Goal: Task Accomplishment & Management: Manage account settings

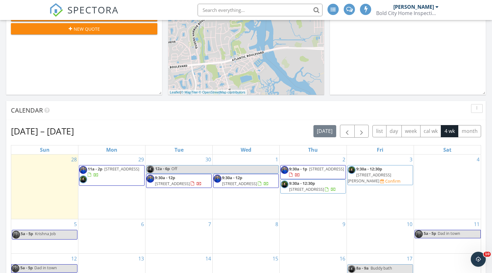
scroll to position [137, 0]
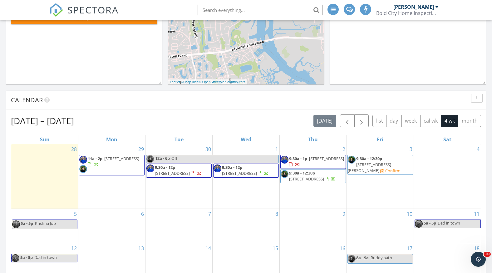
click at [387, 165] on span "2351 Huckins Ct, Jacksonville 32225" at bounding box center [369, 167] width 43 height 12
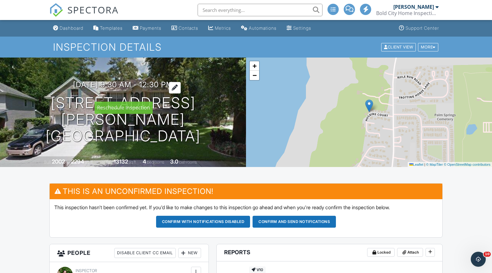
click at [181, 93] on div at bounding box center [175, 88] width 12 height 12
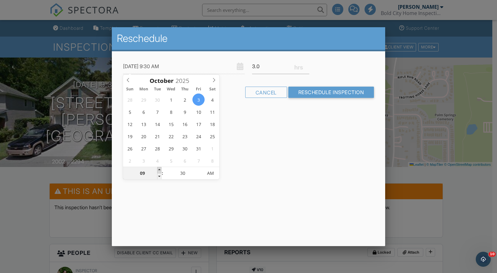
type input "10"
type input "10/03/2025 10:30 AM"
click at [160, 167] on span at bounding box center [159, 170] width 4 height 6
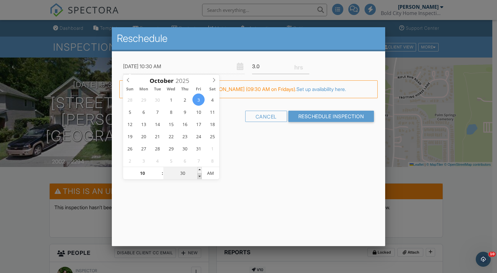
type input "25"
type input "10/03/2025 10:25 AM"
click at [200, 176] on span at bounding box center [199, 176] width 4 height 6
type input "20"
type input "10/03/2025 10:20 AM"
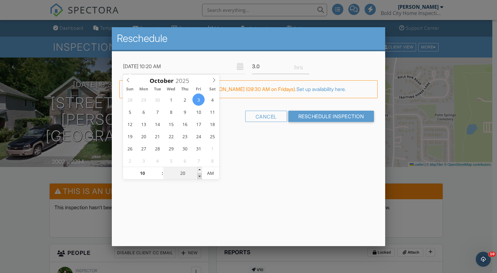
click at [200, 176] on span at bounding box center [199, 176] width 4 height 6
type input "15"
type input "10/03/2025 10:15 AM"
click at [200, 176] on span at bounding box center [199, 176] width 4 height 6
type input "10"
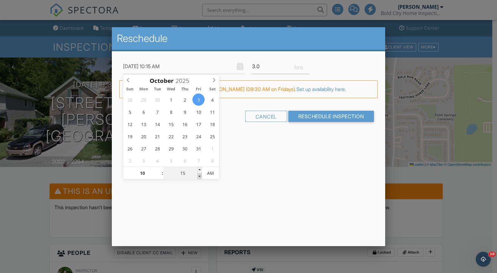
type input "10/03/2025 10:10 AM"
click at [200, 176] on span at bounding box center [199, 176] width 4 height 6
type input "05"
type input "10/03/2025 10:05 AM"
click at [200, 176] on span at bounding box center [199, 176] width 4 height 6
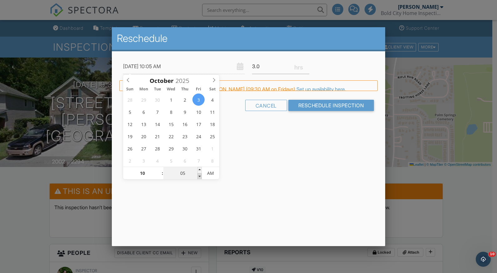
type input "00"
type input "[DATE] 10:00 AM"
click at [200, 176] on span at bounding box center [199, 176] width 4 height 6
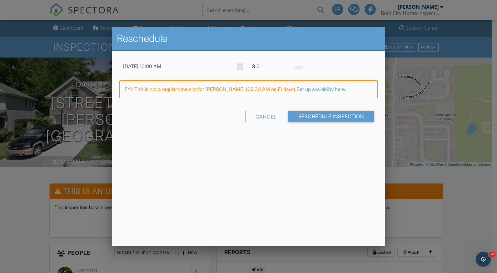
click at [307, 164] on div "Reschedule 10/03/2025 10:00 AM 3.0 Warning: this date/time is in the past. FYI:…" at bounding box center [248, 136] width 273 height 219
click at [317, 117] on input "Reschedule Inspection" at bounding box center [331, 116] width 86 height 11
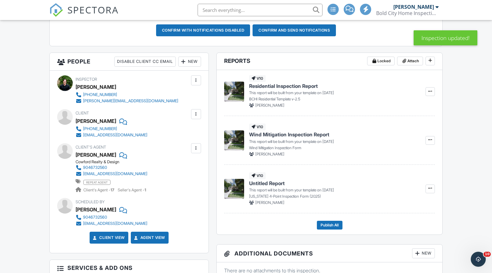
click at [194, 61] on div "New" at bounding box center [189, 62] width 23 height 10
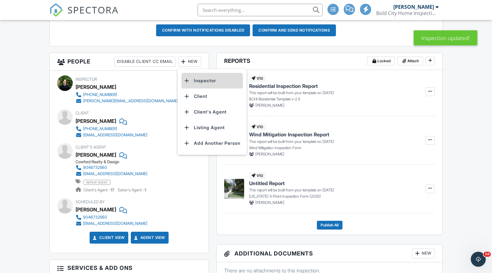
click at [200, 82] on li "Inspector" at bounding box center [212, 81] width 62 height 16
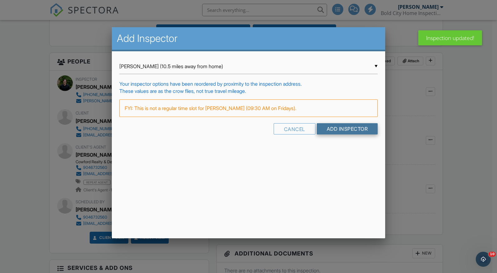
click at [341, 126] on input "Add Inspector" at bounding box center [347, 128] width 61 height 11
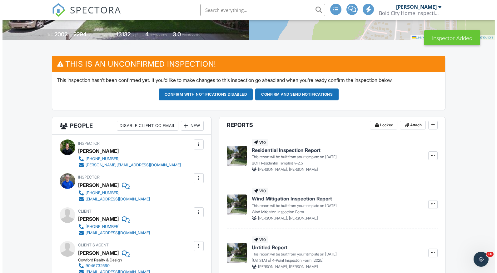
scroll to position [137, 0]
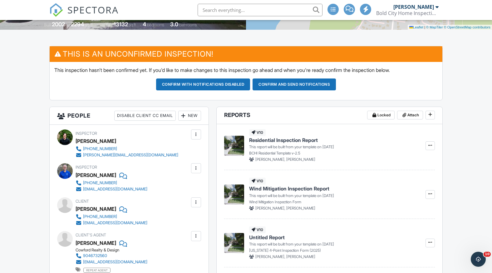
click at [194, 133] on div at bounding box center [196, 134] width 6 height 6
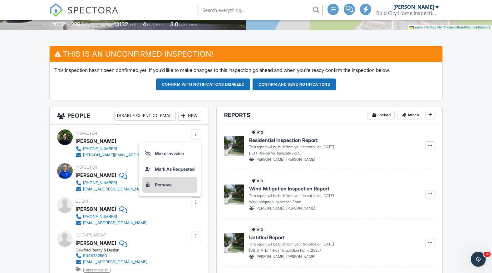
click at [169, 182] on li "Remove" at bounding box center [169, 185] width 55 height 16
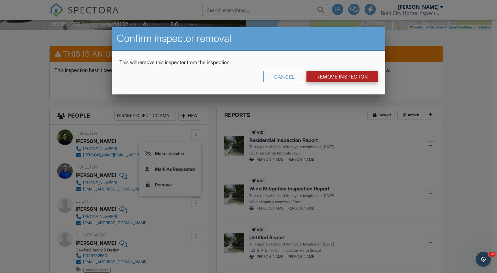
click at [325, 76] on input "Remove Inspector" at bounding box center [341, 76] width 71 height 11
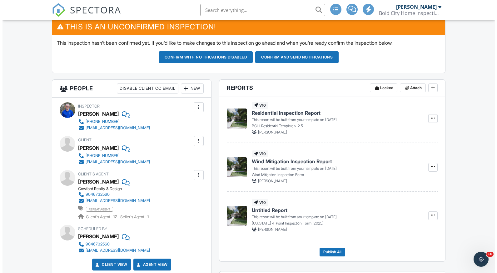
scroll to position [165, 0]
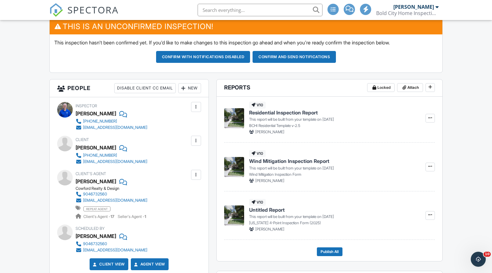
click at [191, 86] on div "New" at bounding box center [189, 88] width 23 height 10
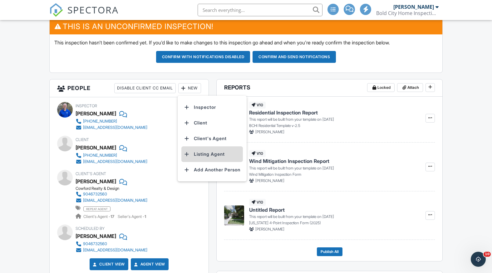
click at [210, 151] on li "Listing Agent" at bounding box center [212, 154] width 62 height 16
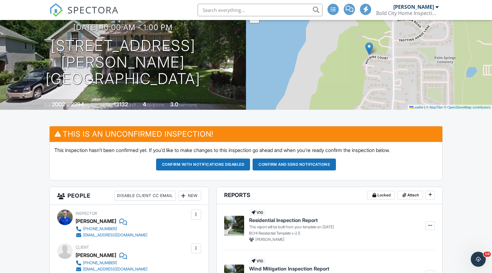
scroll to position [57, 0]
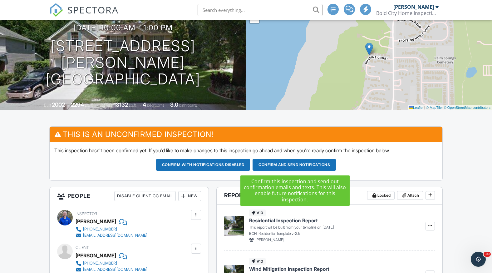
click at [305, 165] on button "Confirm and send notifications" at bounding box center [294, 165] width 83 height 12
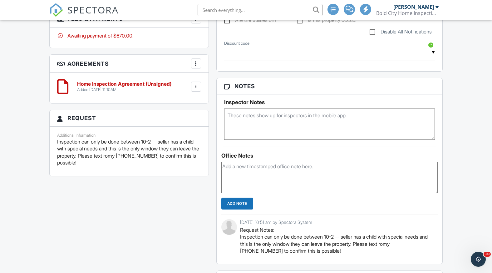
scroll to position [614, 0]
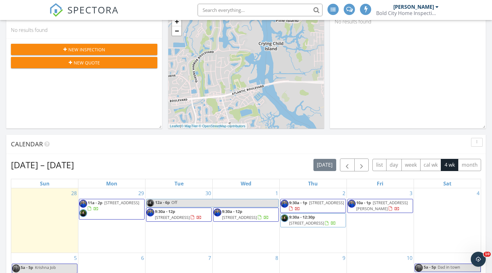
scroll to position [171, 0]
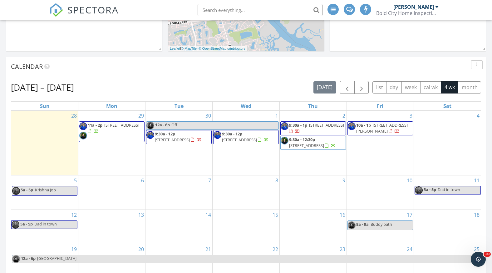
click at [381, 131] on span "2351 Huckins Ct, Jacksonville 32225" at bounding box center [382, 128] width 52 height 12
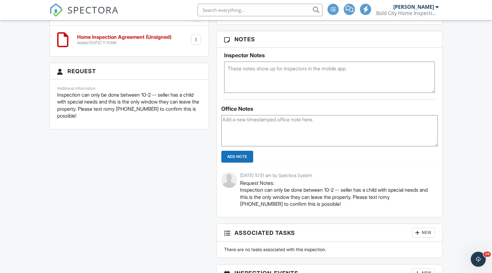
scroll to position [593, 0]
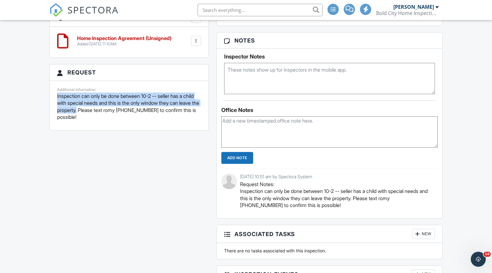
drag, startPoint x: 57, startPoint y: 85, endPoint x: 101, endPoint y: 101, distance: 46.5
click at [101, 101] on p "Inspection can only be done between 10-2 -- seller has a child with special nee…" at bounding box center [129, 106] width 144 height 28
copy p "Inspection can only be done between 10-2 -- seller has a child with special nee…"
click at [82, 92] on p "Inspection can only be done between 10-2 -- seller has a child with special nee…" at bounding box center [129, 106] width 144 height 28
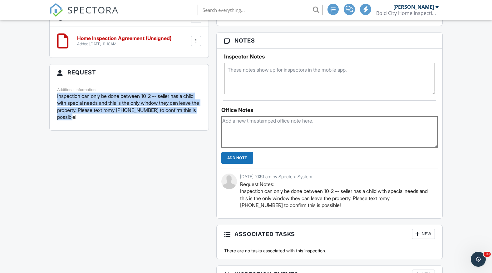
drag, startPoint x: 56, startPoint y: 84, endPoint x: 112, endPoint y: 106, distance: 59.8
click at [112, 106] on div "Additional Information Inspection can only be done between 10-2 -- seller has a…" at bounding box center [128, 106] width 151 height 40
copy p "Inspection can only be done between 10-2 -- seller has a child with special nee…"
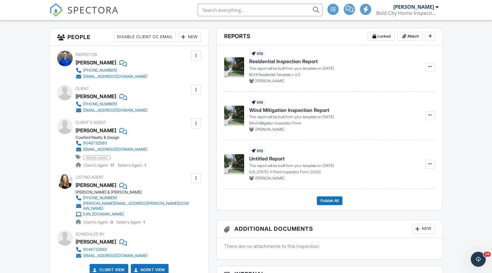
scroll to position [0, 0]
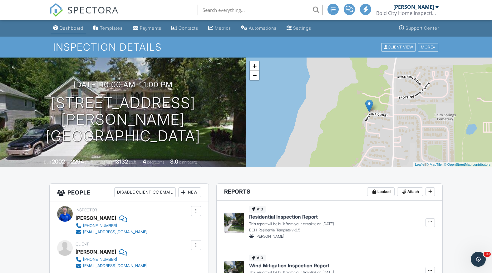
click at [73, 27] on div "Dashboard" at bounding box center [72, 27] width 24 height 5
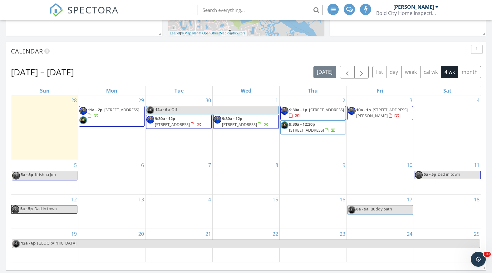
scroll to position [247, 0]
